Goal: Find specific page/section: Find specific page/section

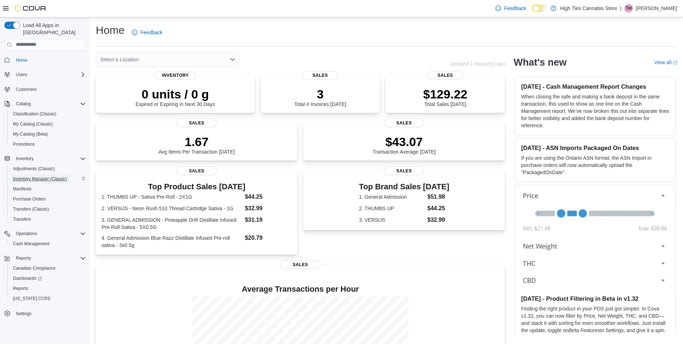
click at [45, 176] on span "Inventory Manager (Classic)" at bounding box center [40, 179] width 54 height 6
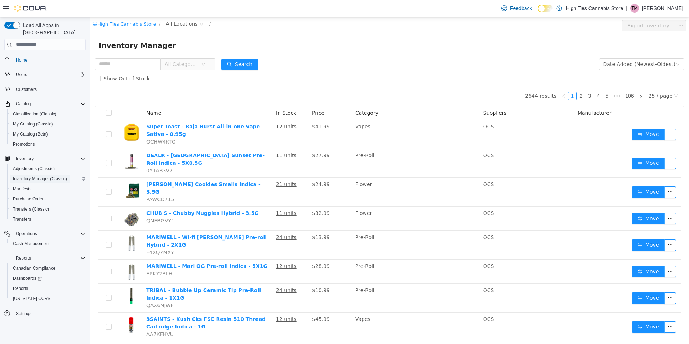
click at [40, 176] on span "Inventory Manager (Classic)" at bounding box center [40, 179] width 54 height 6
click at [174, 23] on span "All Locations" at bounding box center [182, 23] width 32 height 8
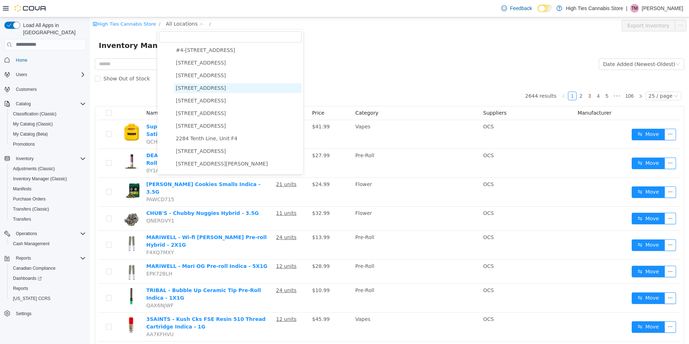
scroll to position [72, 0]
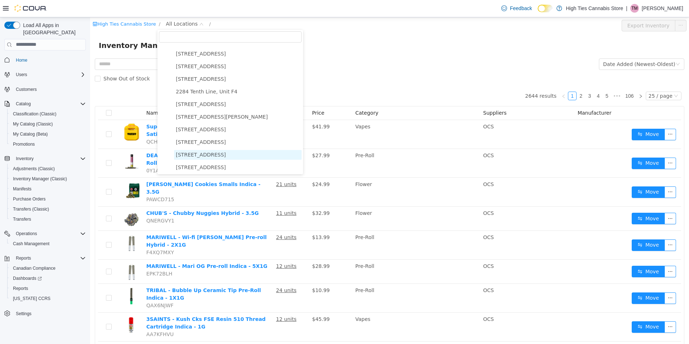
click at [209, 157] on span "[STREET_ADDRESS]" at bounding box center [201, 154] width 50 height 6
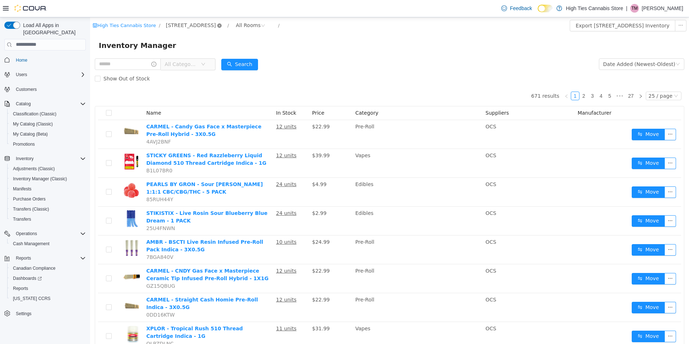
click at [217, 26] on icon "icon: close-circle" at bounding box center [219, 25] width 4 height 4
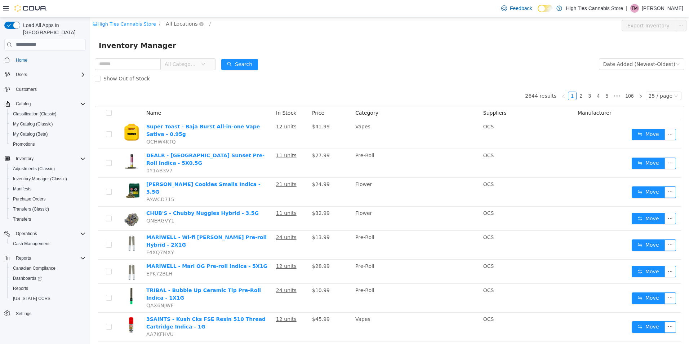
click at [181, 23] on span "All Locations" at bounding box center [182, 23] width 32 height 8
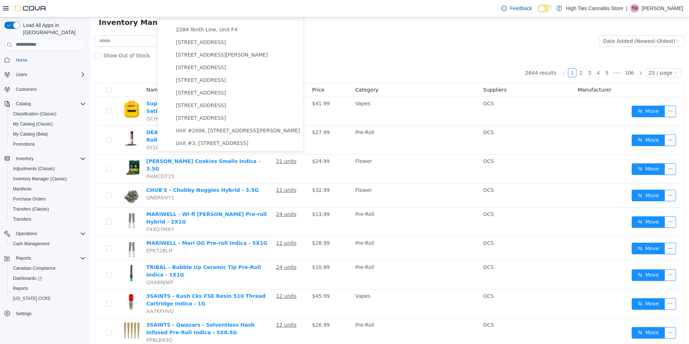
scroll to position [72, 0]
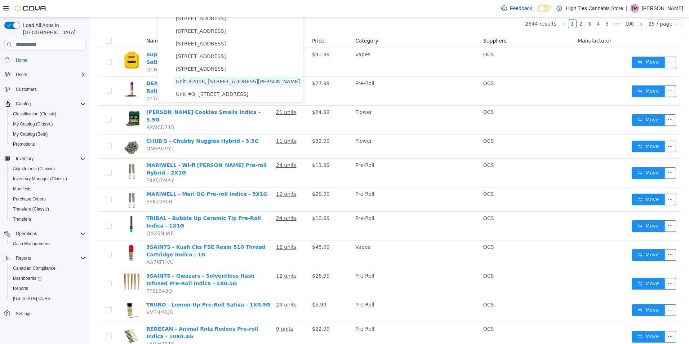
click at [213, 81] on span "Unit #2006, [STREET_ADDRESS][PERSON_NAME]" at bounding box center [238, 81] width 124 height 6
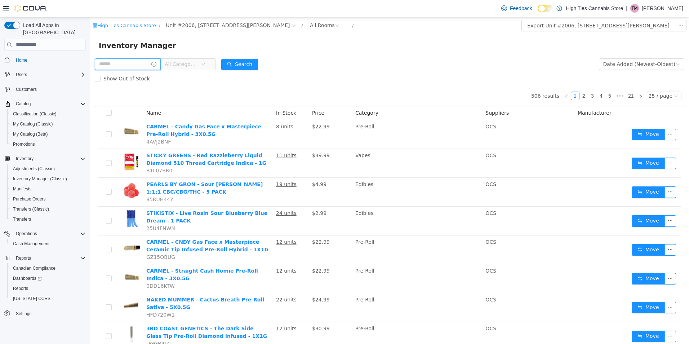
click at [115, 65] on input "text" at bounding box center [128, 64] width 66 height 12
type input "**********"
click at [250, 57] on div "Search" at bounding box center [246, 64] width 37 height 14
click at [250, 59] on button "Search" at bounding box center [246, 64] width 37 height 12
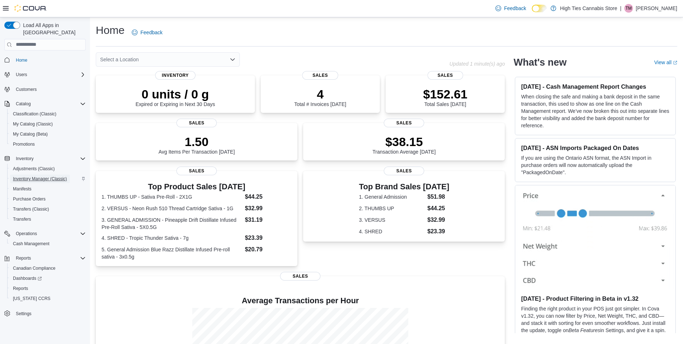
click at [37, 174] on span "Inventory Manager (Classic)" at bounding box center [40, 178] width 54 height 9
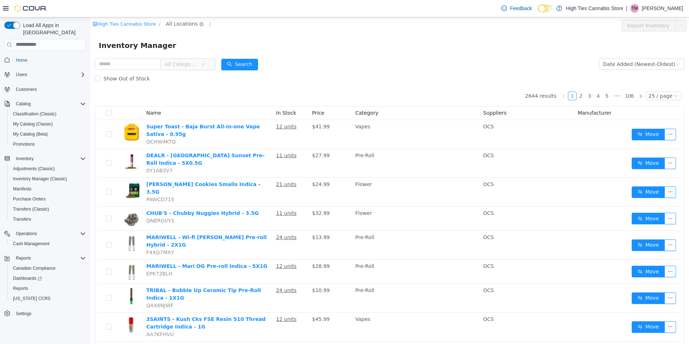
click at [179, 24] on span "All Locations" at bounding box center [182, 23] width 32 height 8
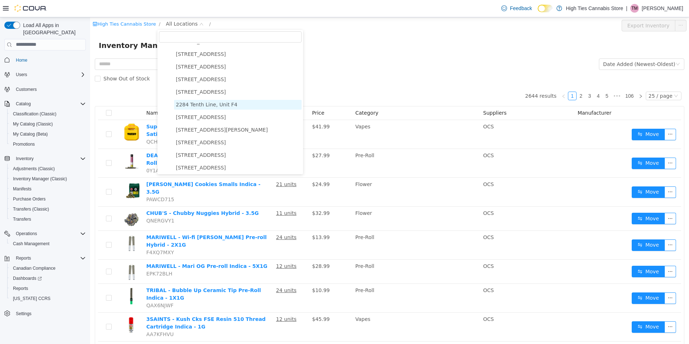
scroll to position [72, 0]
click at [210, 119] on span "[STREET_ADDRESS][PERSON_NAME]" at bounding box center [222, 116] width 92 height 6
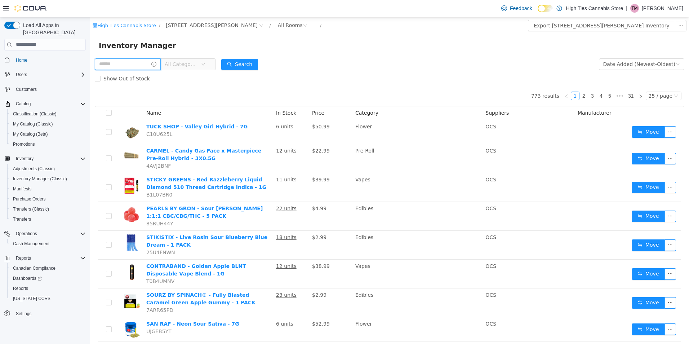
click at [136, 66] on input "text" at bounding box center [128, 64] width 66 height 12
type input "*****"
click at [255, 60] on button "Search" at bounding box center [246, 64] width 37 height 12
